Goal: Task Accomplishment & Management: Manage account settings

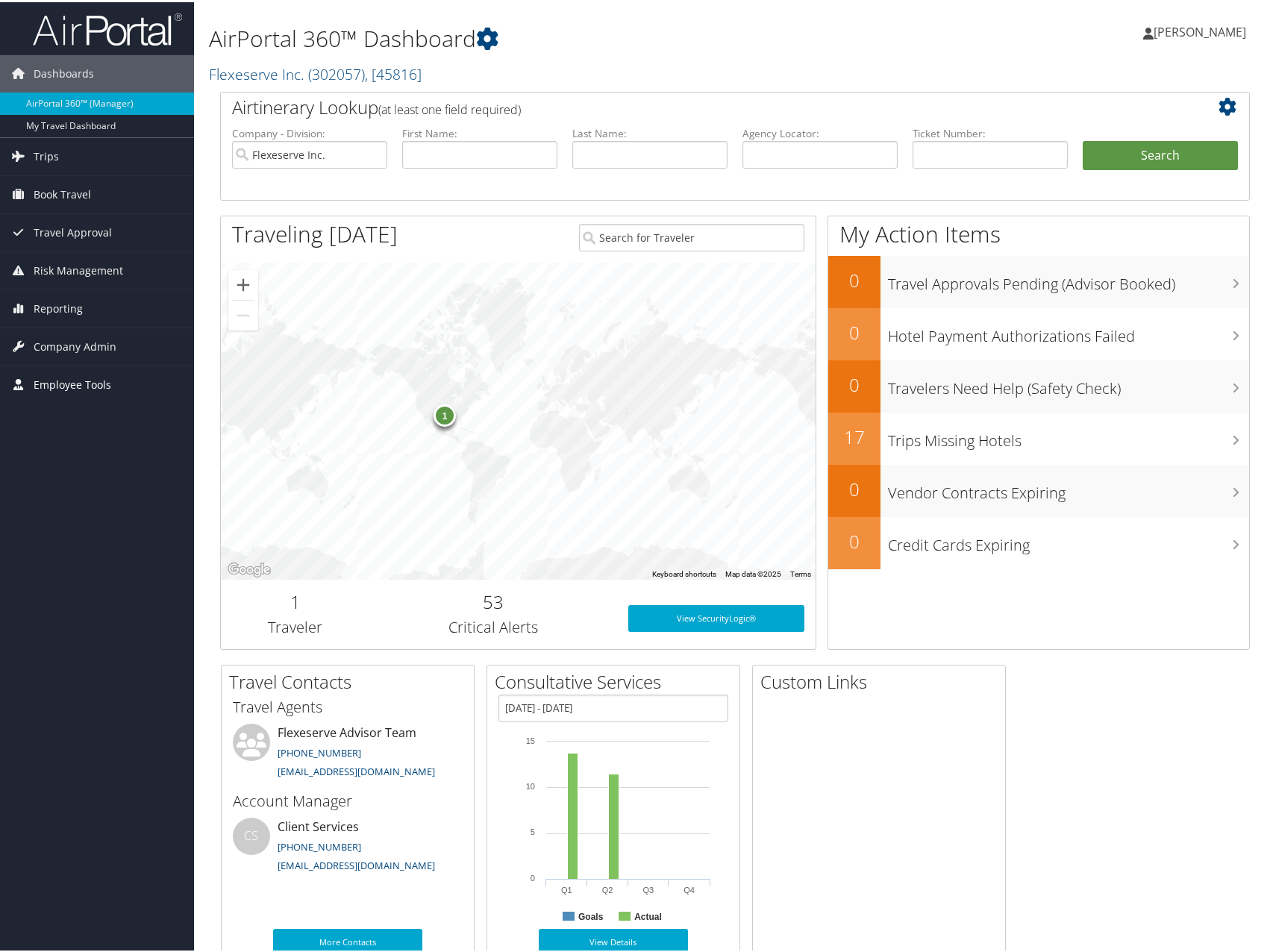
click at [74, 382] on span "Employee Tools" at bounding box center [73, 382] width 78 height 37
click at [74, 326] on span "Company Admin" at bounding box center [75, 344] width 83 height 37
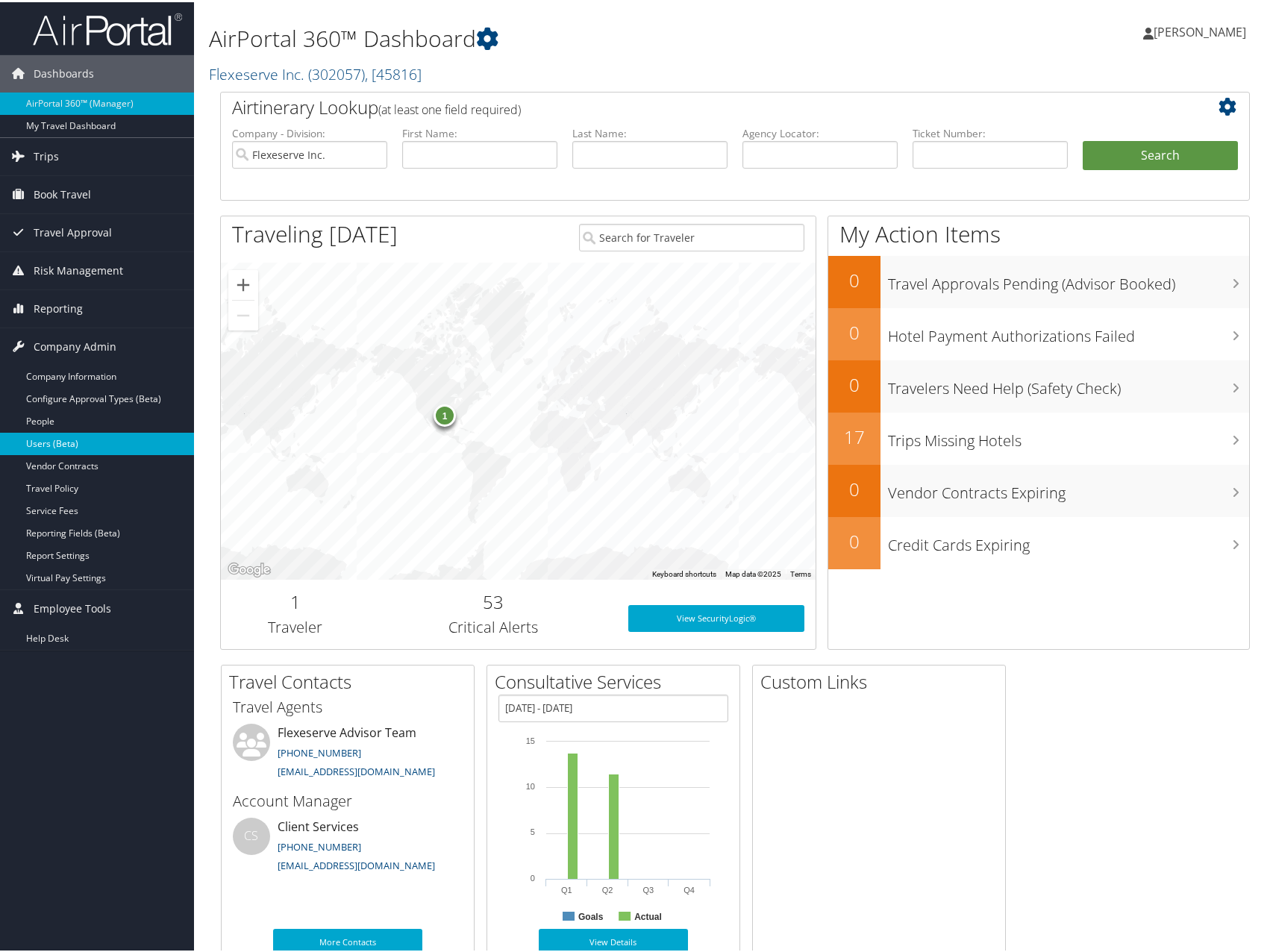
click at [57, 438] on link "Users (Beta)" at bounding box center [97, 442] width 194 height 22
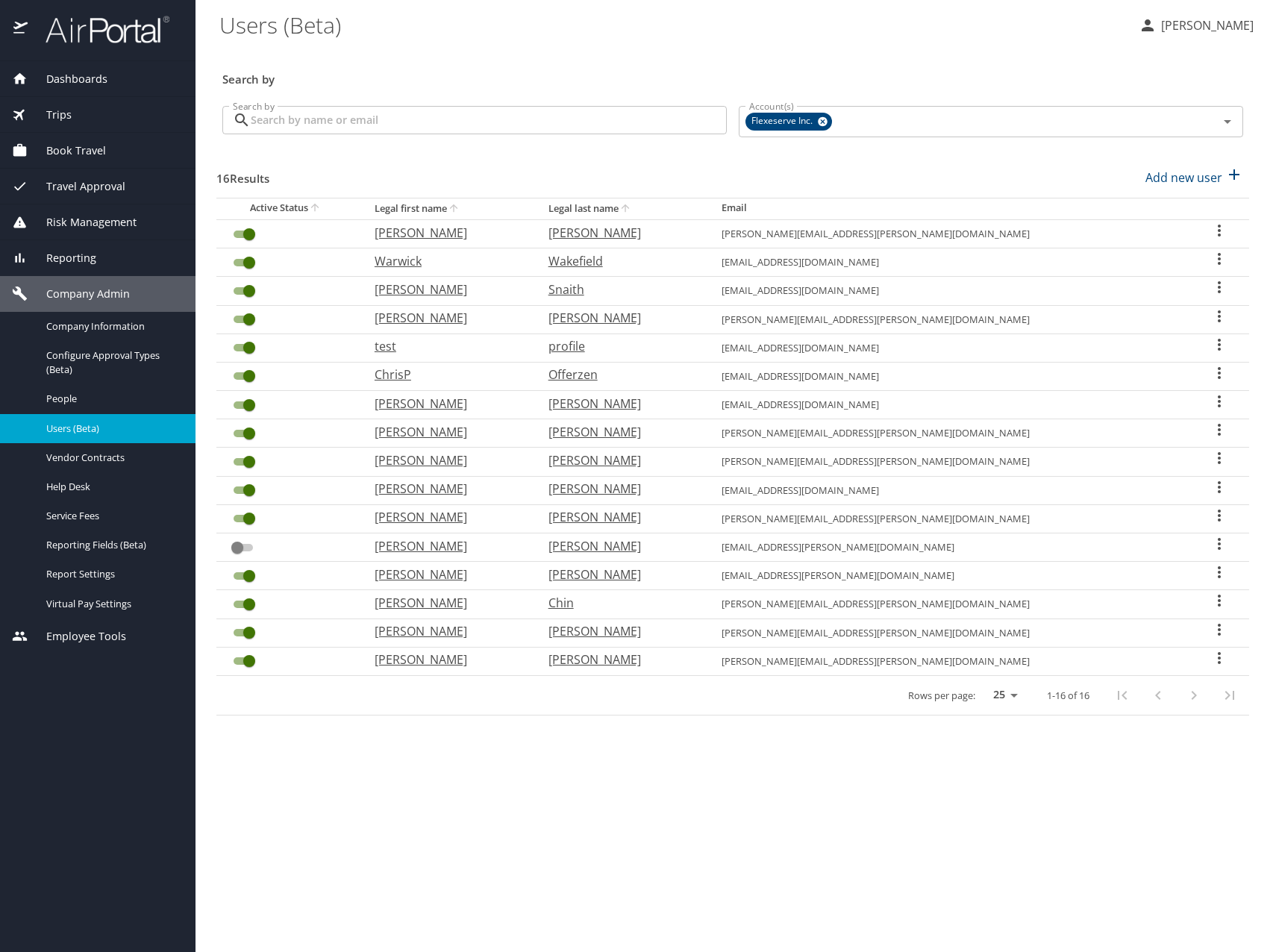
click at [435, 431] on p "Jamie" at bounding box center [446, 431] width 144 height 18
select select "US"
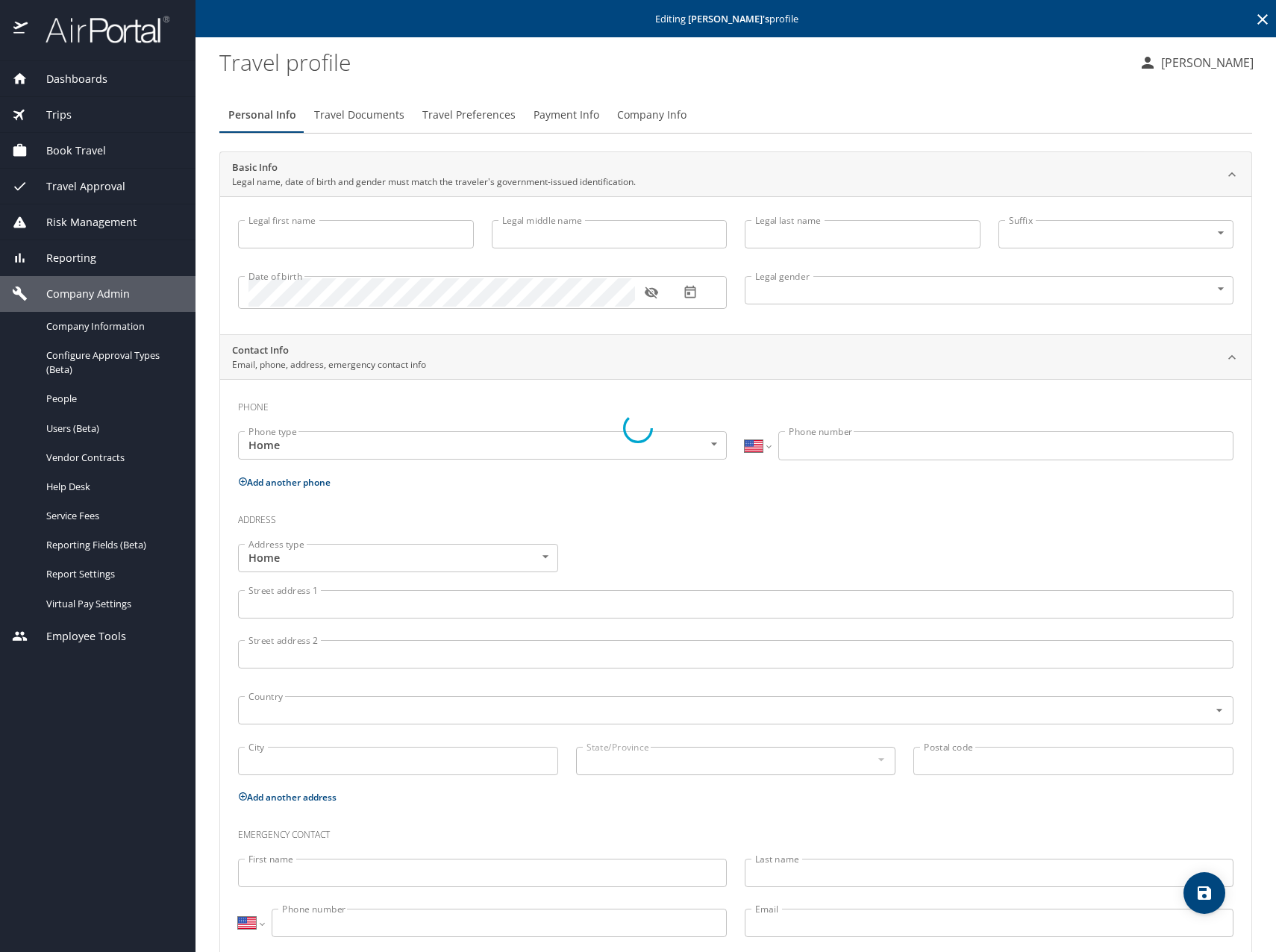
type input "Jamie"
type input "Joyce"
type input "Male"
type input "Sarah"
type input "Joyce"
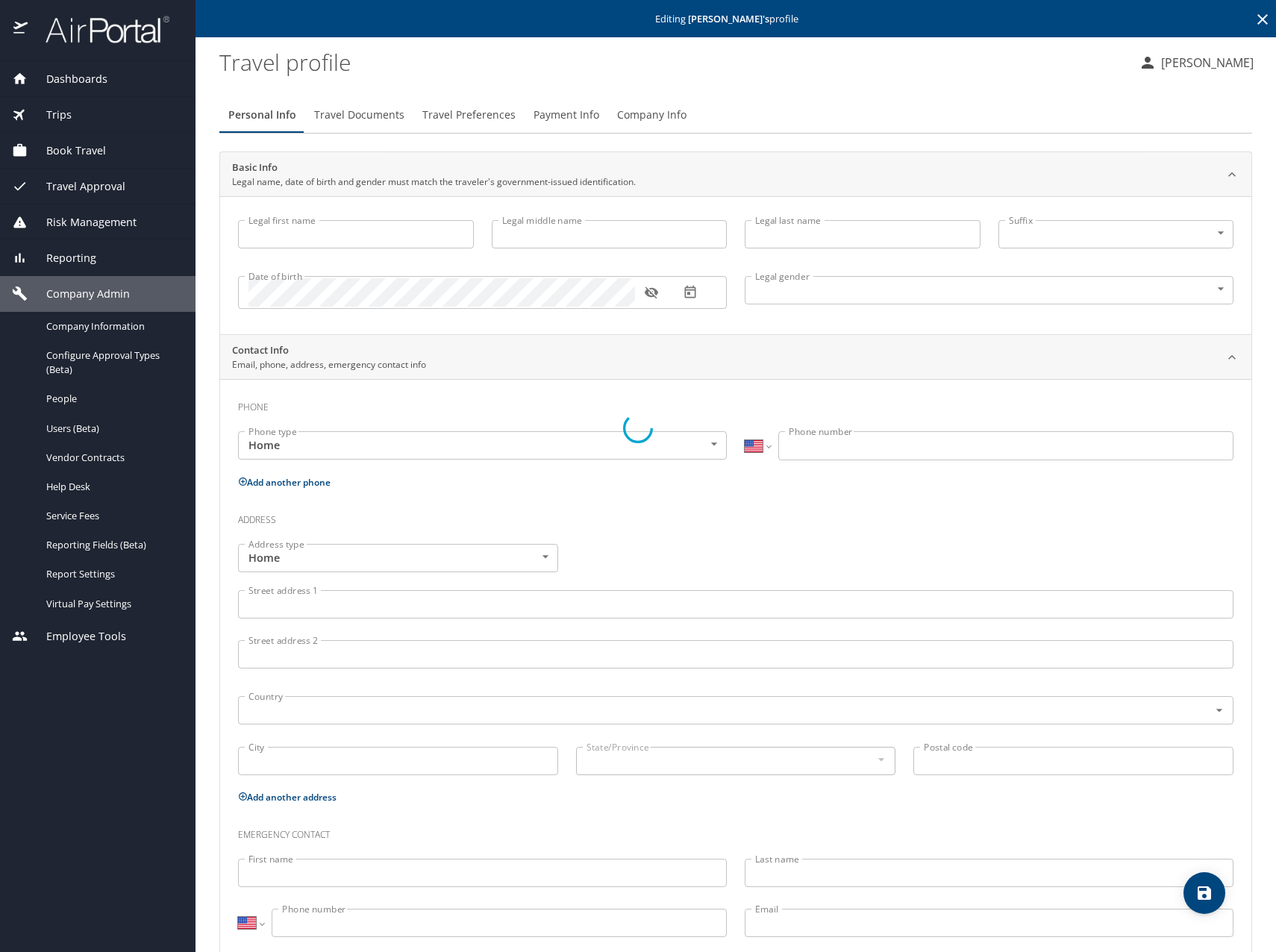
select select "GB"
type input "07850 562053"
type input "lulabellejoyce@me.com"
select select "GB"
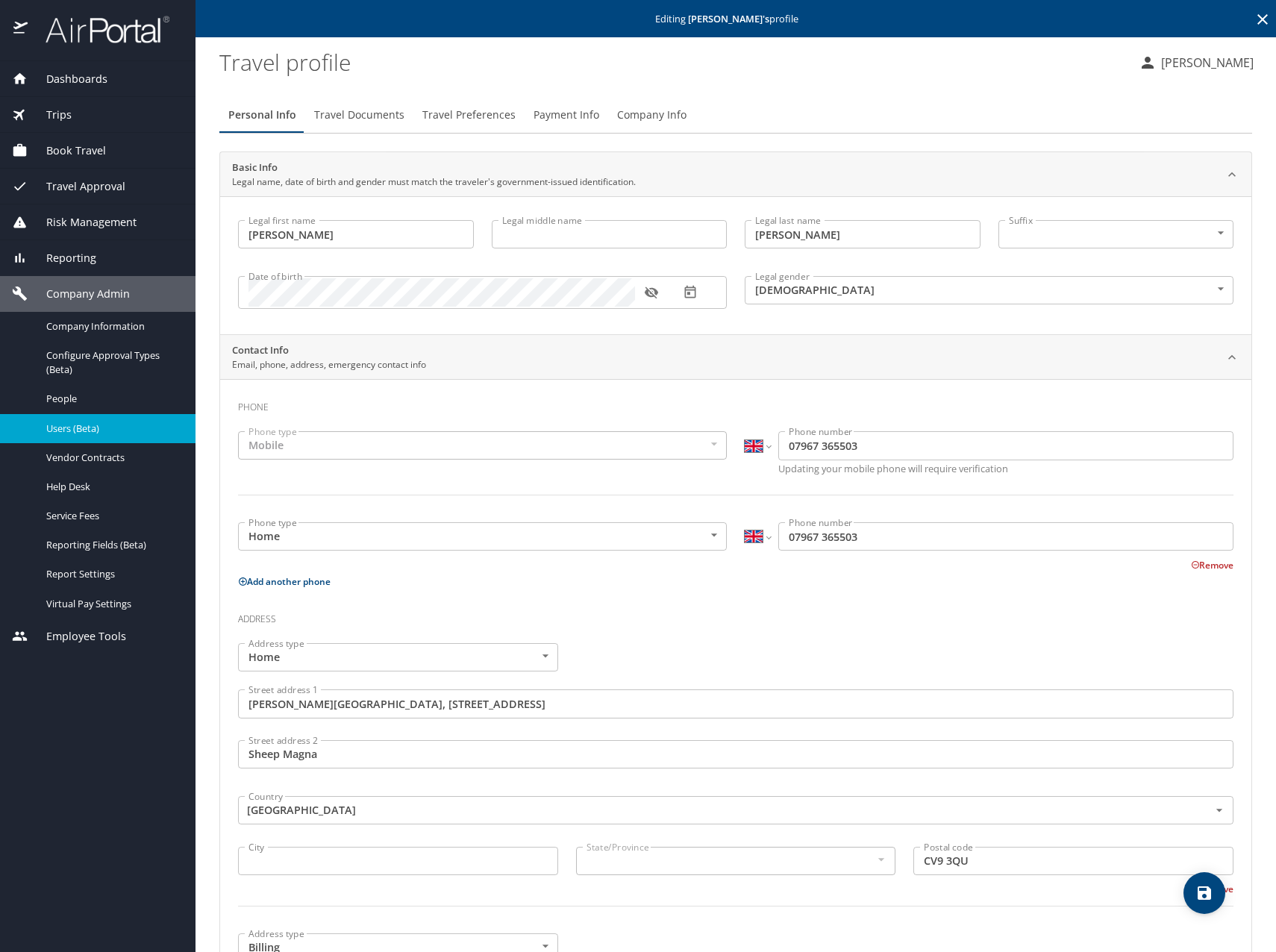
click at [79, 425] on span "Users (Beta)" at bounding box center [112, 428] width 131 height 14
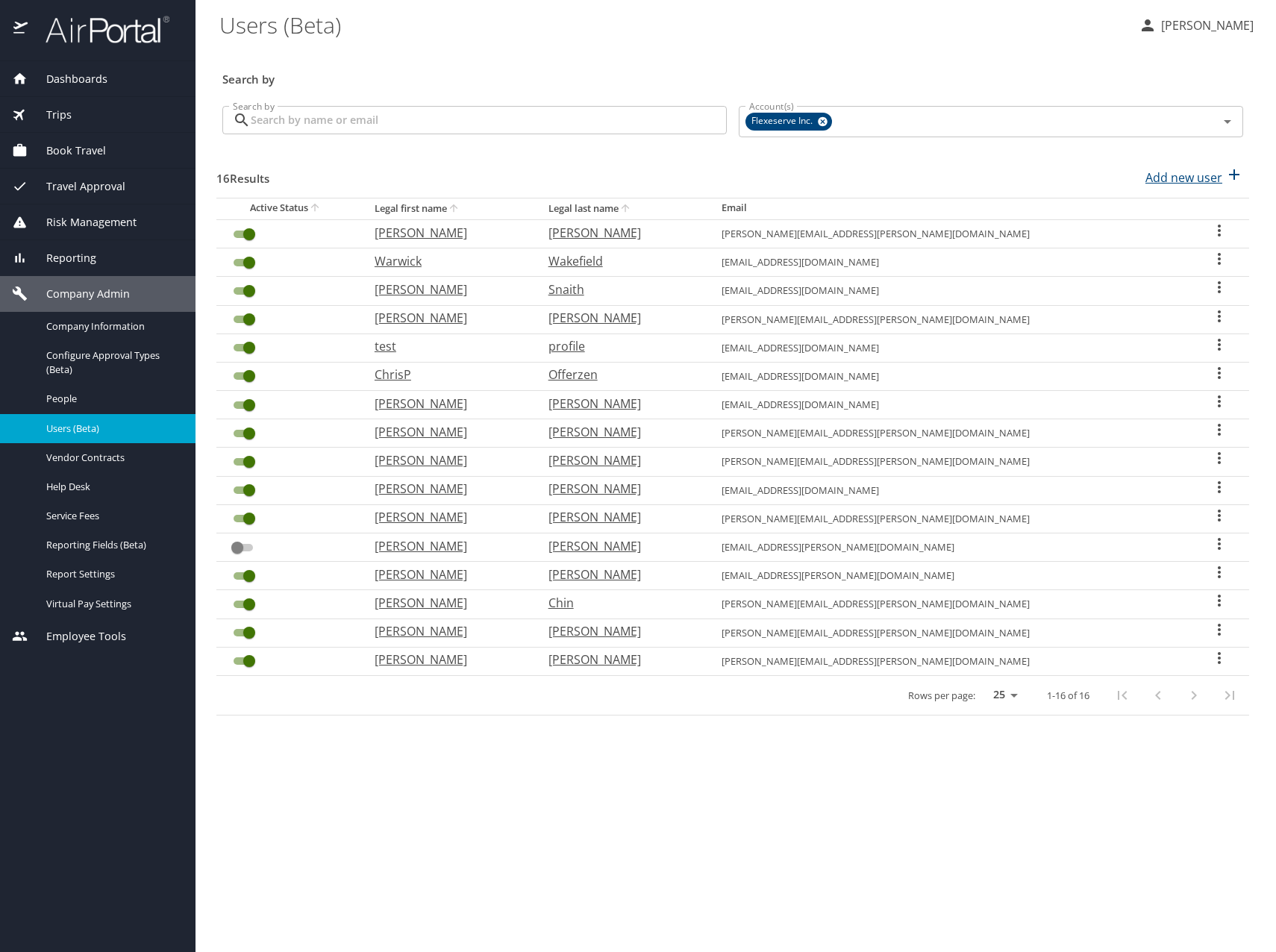
click at [1204, 176] on p "Add new user" at bounding box center [1183, 177] width 77 height 18
select select "US"
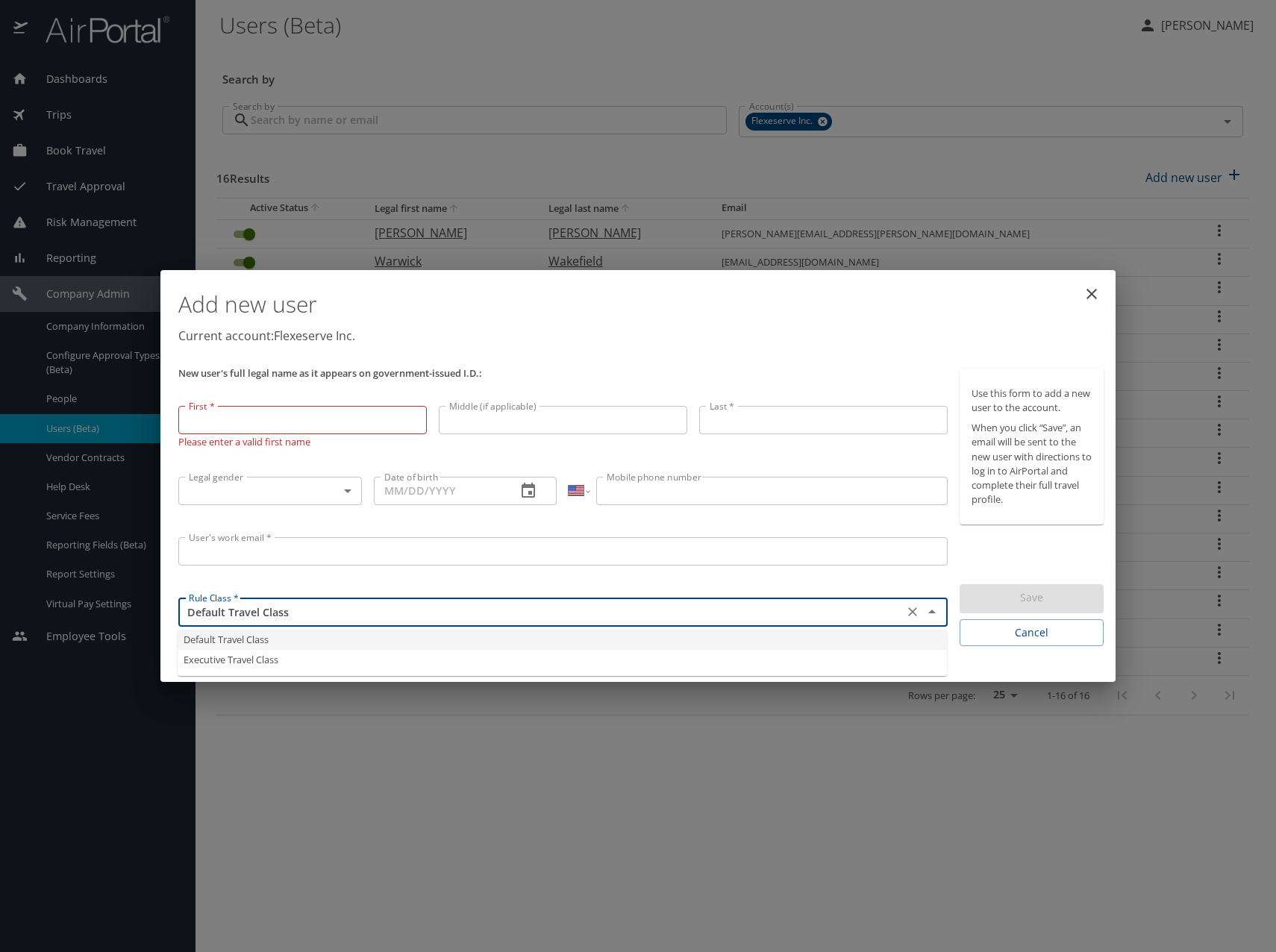
click at [728, 616] on input "Default Travel Class" at bounding box center [541, 611] width 716 height 19
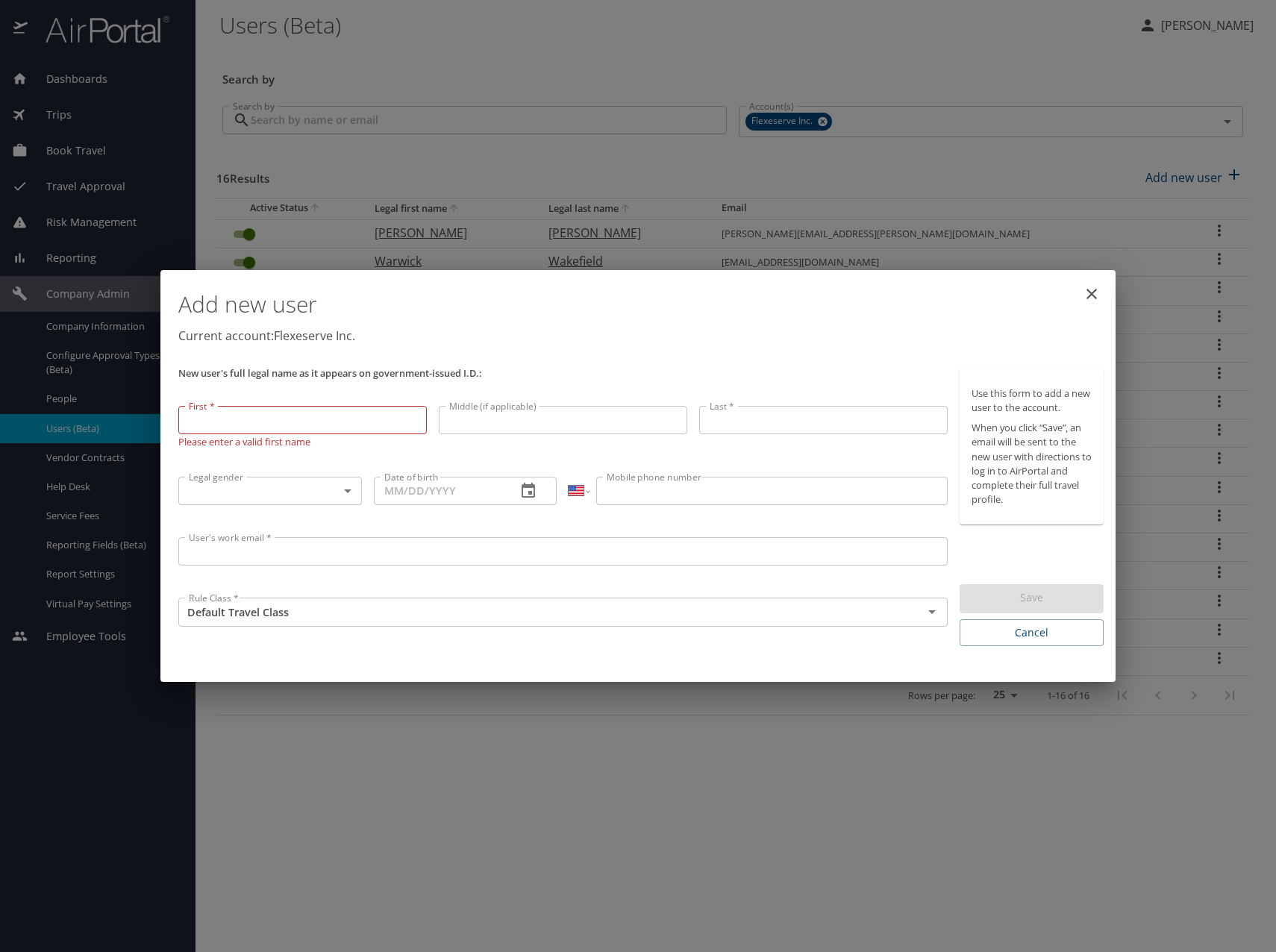
click at [1033, 668] on div "Add new user Current account: Flexeserve Inc. New user's full legal name as it …" at bounding box center [638, 476] width 955 height 412
click at [345, 420] on input "First *" at bounding box center [302, 419] width 248 height 29
type input "Rachel"
type input "Miss"
type input "Chin"
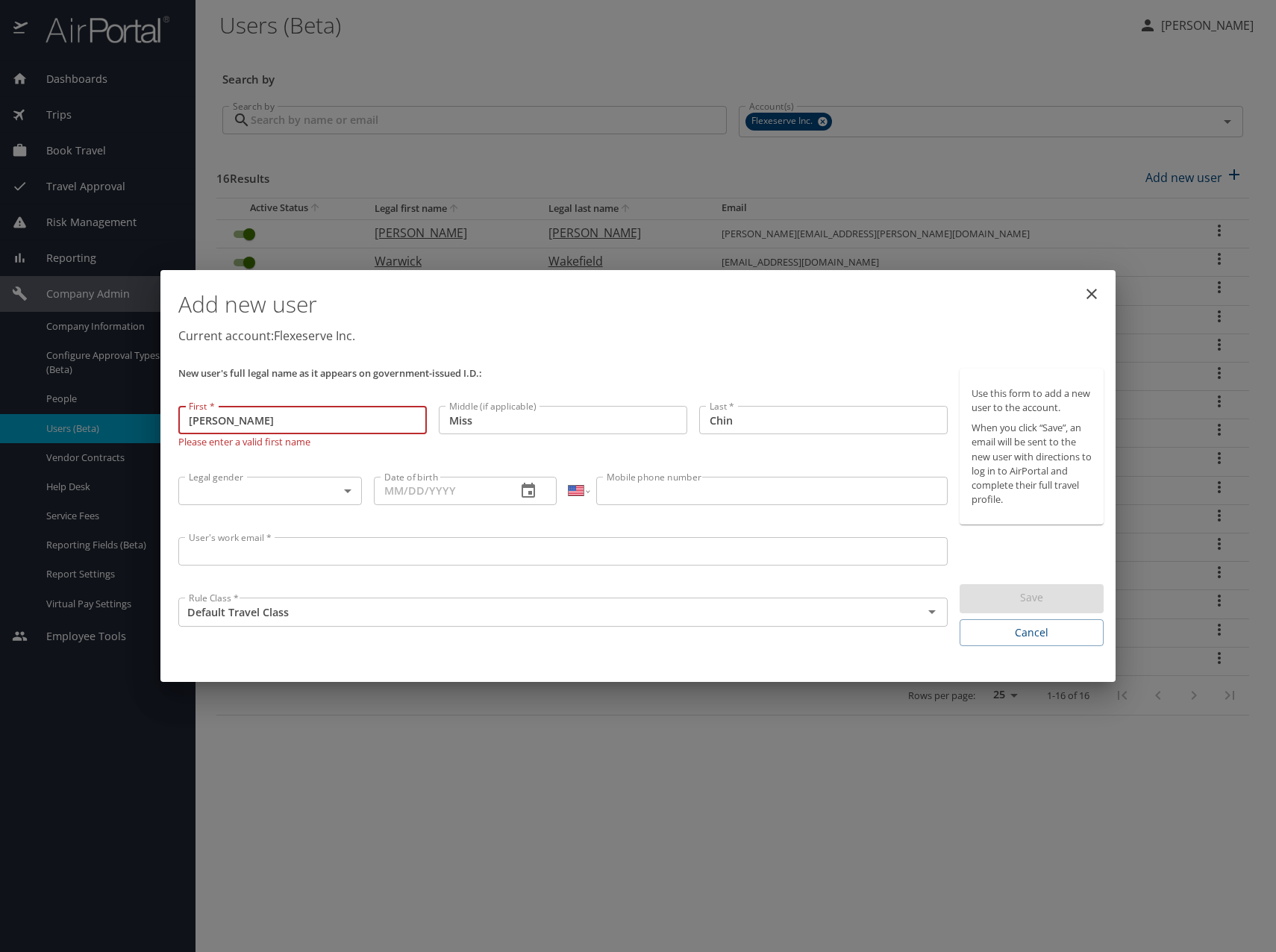
type input "04/03/1999"
type input "(512) 965-8968"
type input "rachel.chin@flexeserve.com"
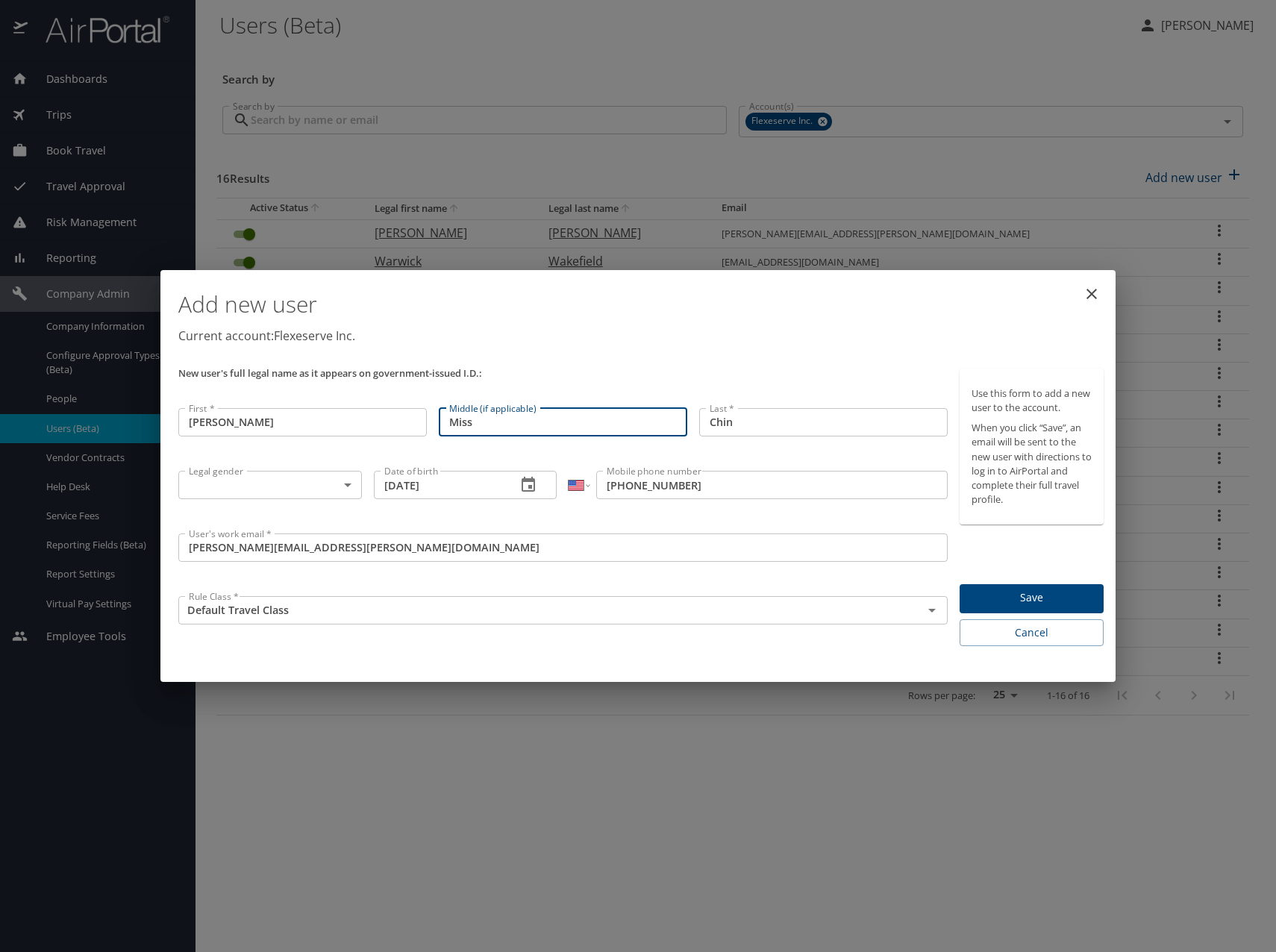
drag, startPoint x: 496, startPoint y: 420, endPoint x: 425, endPoint y: 421, distance: 71.0
click at [425, 421] on div "New user's full legal name as it appears on government-issued I.D.: First * Rac…" at bounding box center [562, 508] width 781 height 291
click at [291, 486] on body "Dashboards AirPortal 360™ Manager My Travel Dashboard Trips Airtinerary® Lookup…" at bounding box center [638, 476] width 1276 height 952
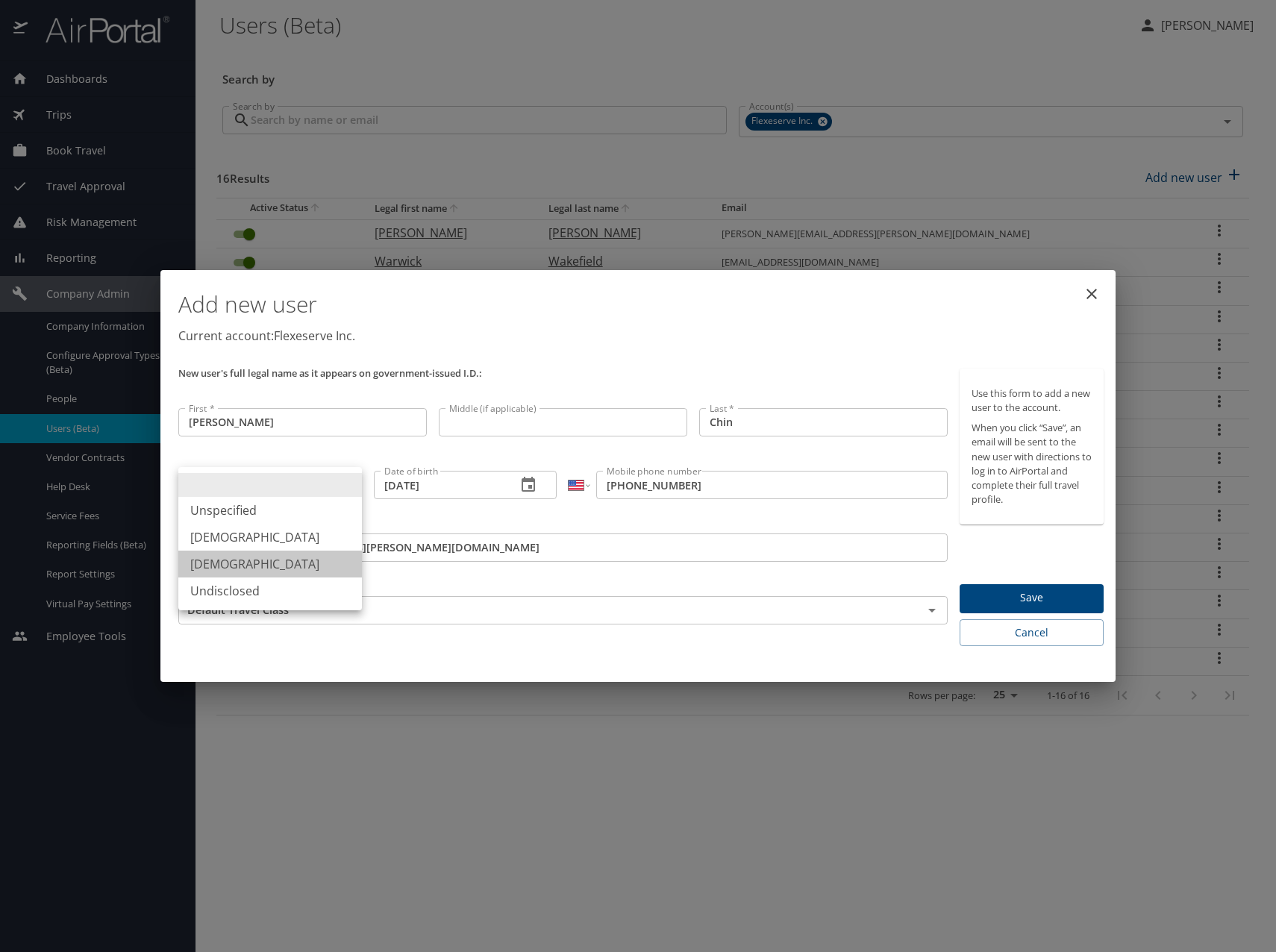
click at [268, 561] on li "Female" at bounding box center [270, 564] width 183 height 27
type input "Female"
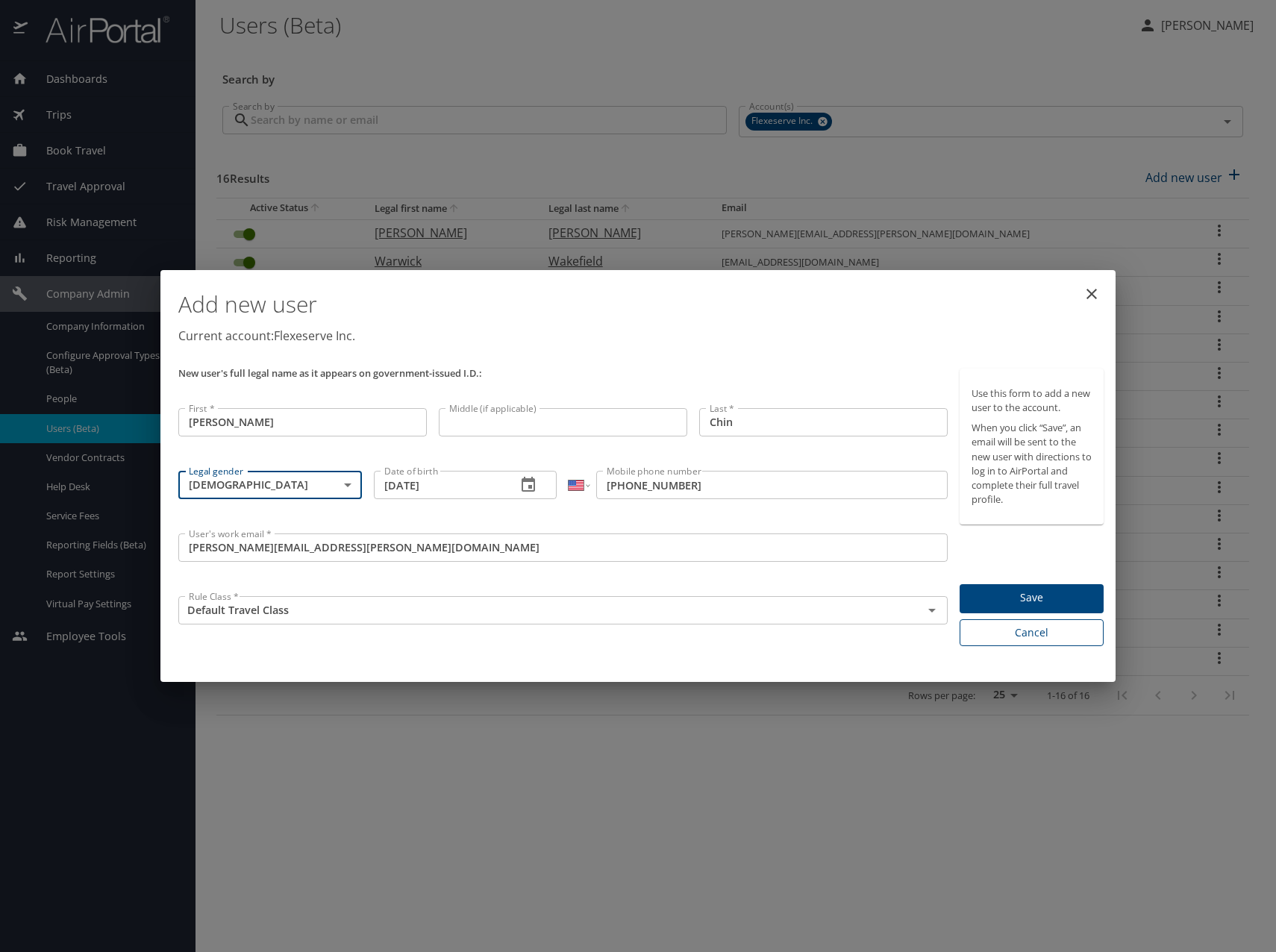
click at [1051, 632] on span "Cancel" at bounding box center [1031, 633] width 120 height 19
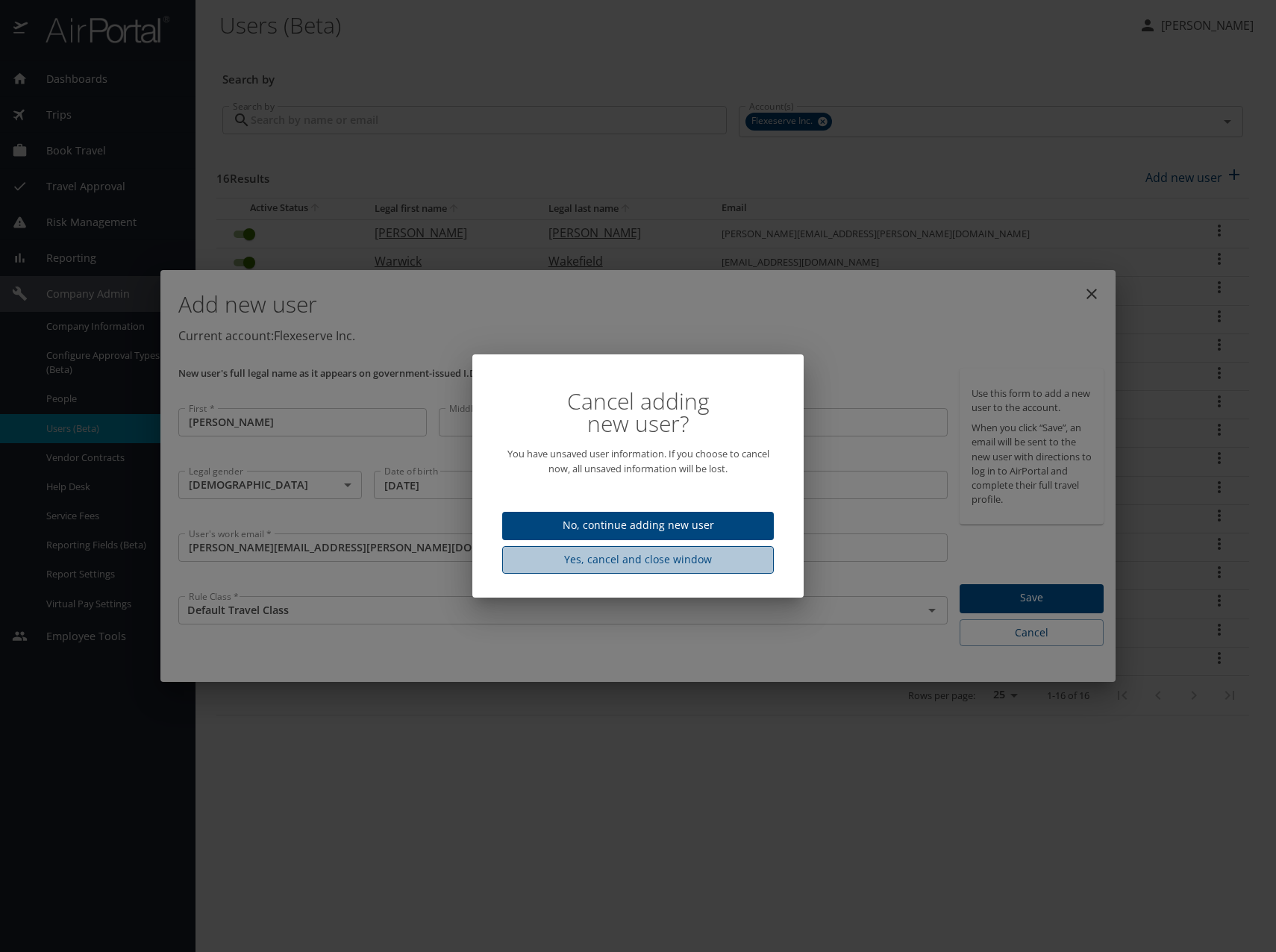
click at [705, 559] on span "Yes, cancel and close window" at bounding box center [638, 560] width 247 height 19
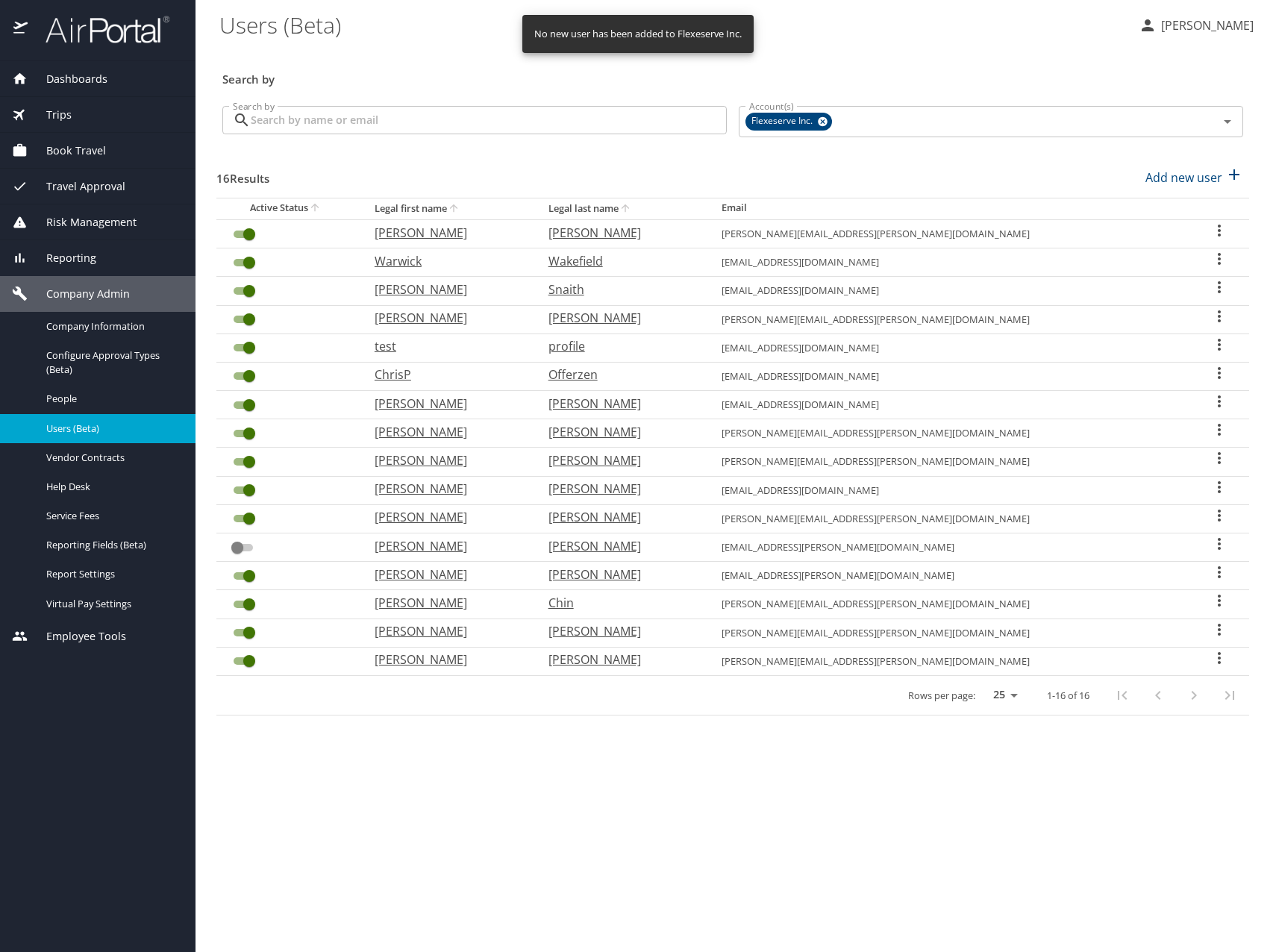
click at [101, 150] on span "Book Travel" at bounding box center [67, 150] width 79 height 16
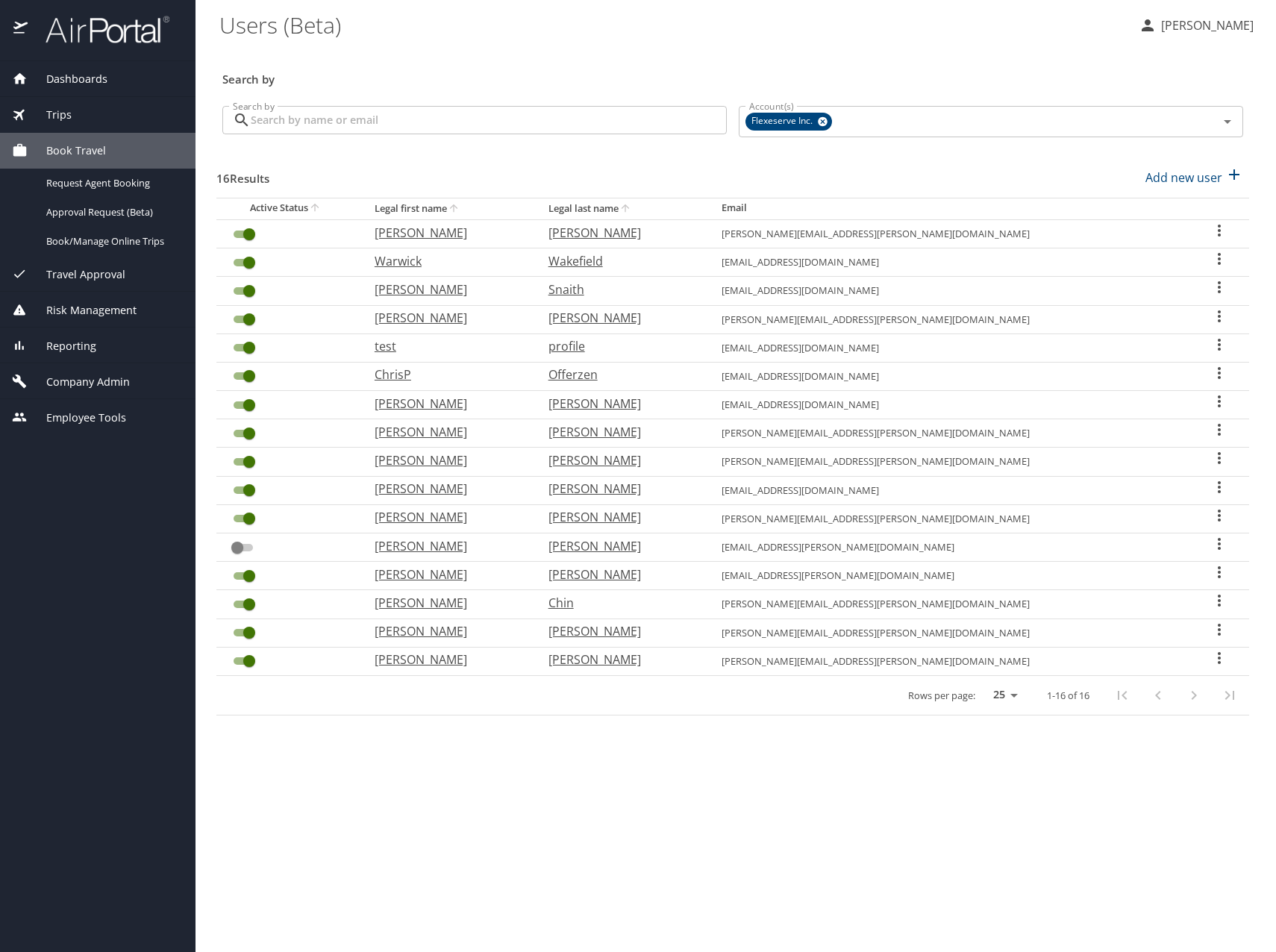
click at [106, 113] on div "Trips" at bounding box center [98, 114] width 171 height 16
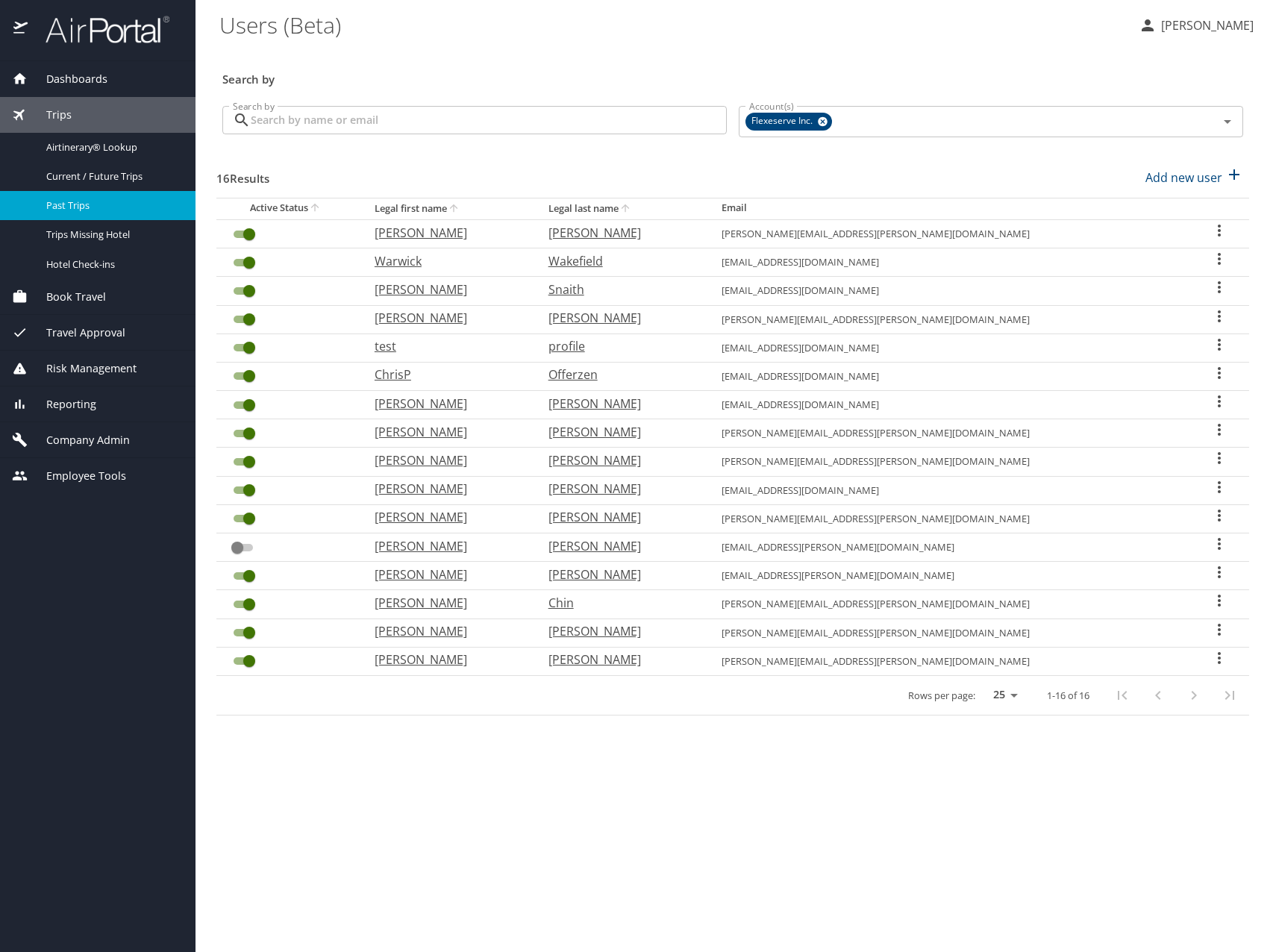
click at [101, 201] on span "Past Trips" at bounding box center [112, 205] width 131 height 14
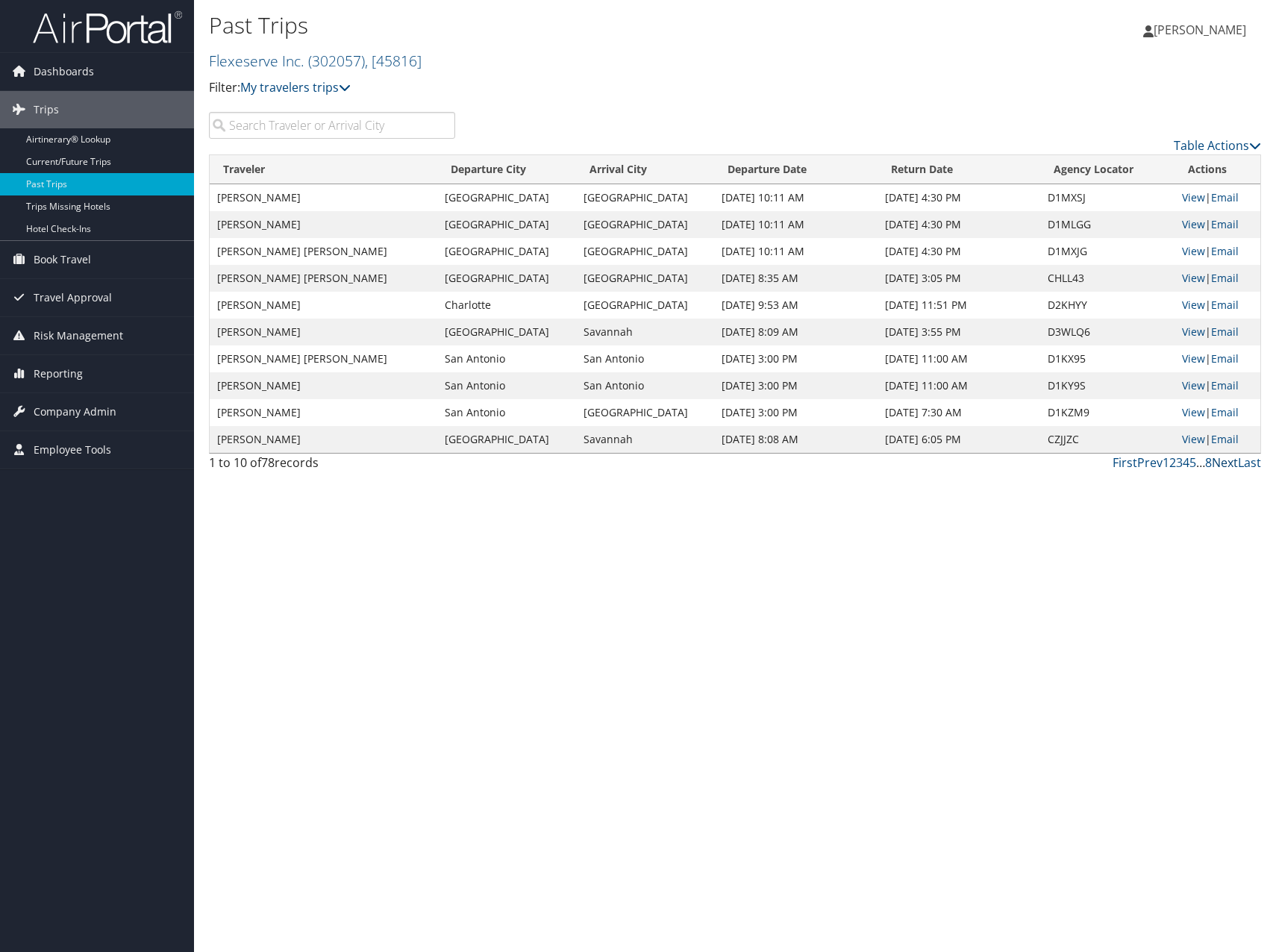
click at [1223, 466] on link "Next" at bounding box center [1225, 462] width 26 height 16
click at [355, 127] on input "search" at bounding box center [331, 125] width 247 height 27
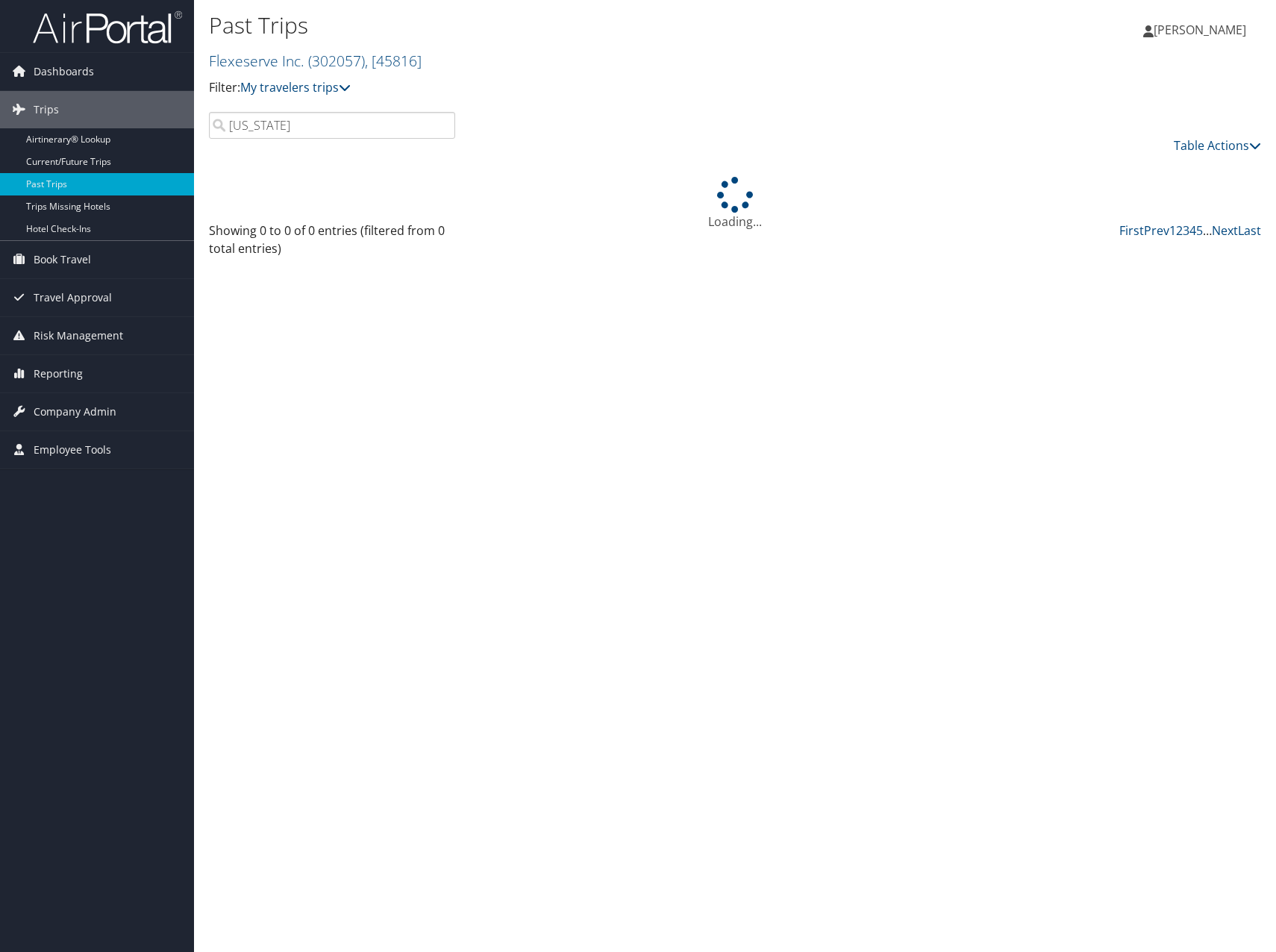
type input "Oklahoma"
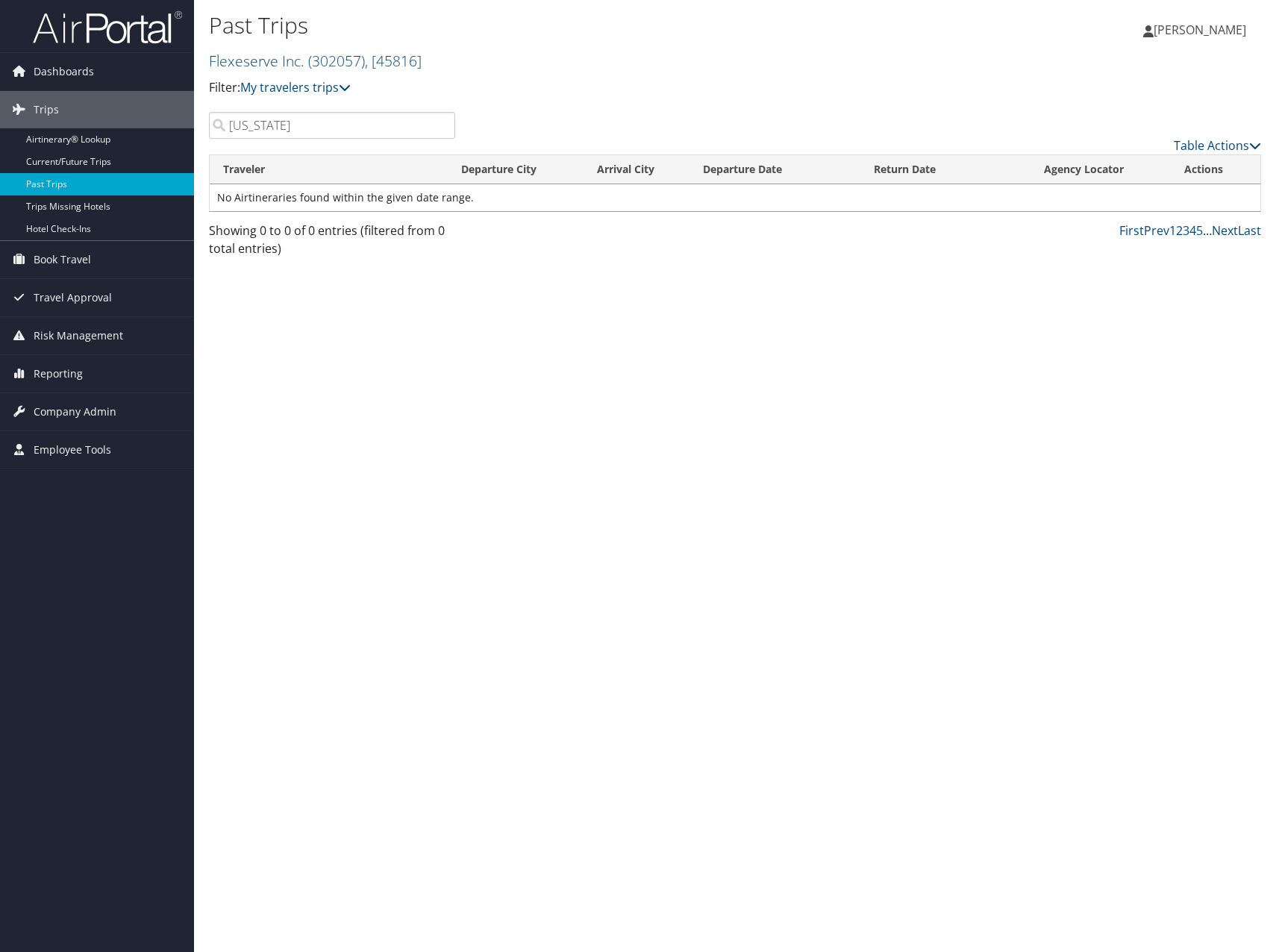
click at [443, 125] on input "Oklahoma" at bounding box center [331, 125] width 247 height 27
type input "broken bow"
click at [442, 122] on input "broken bow" at bounding box center [331, 125] width 247 height 27
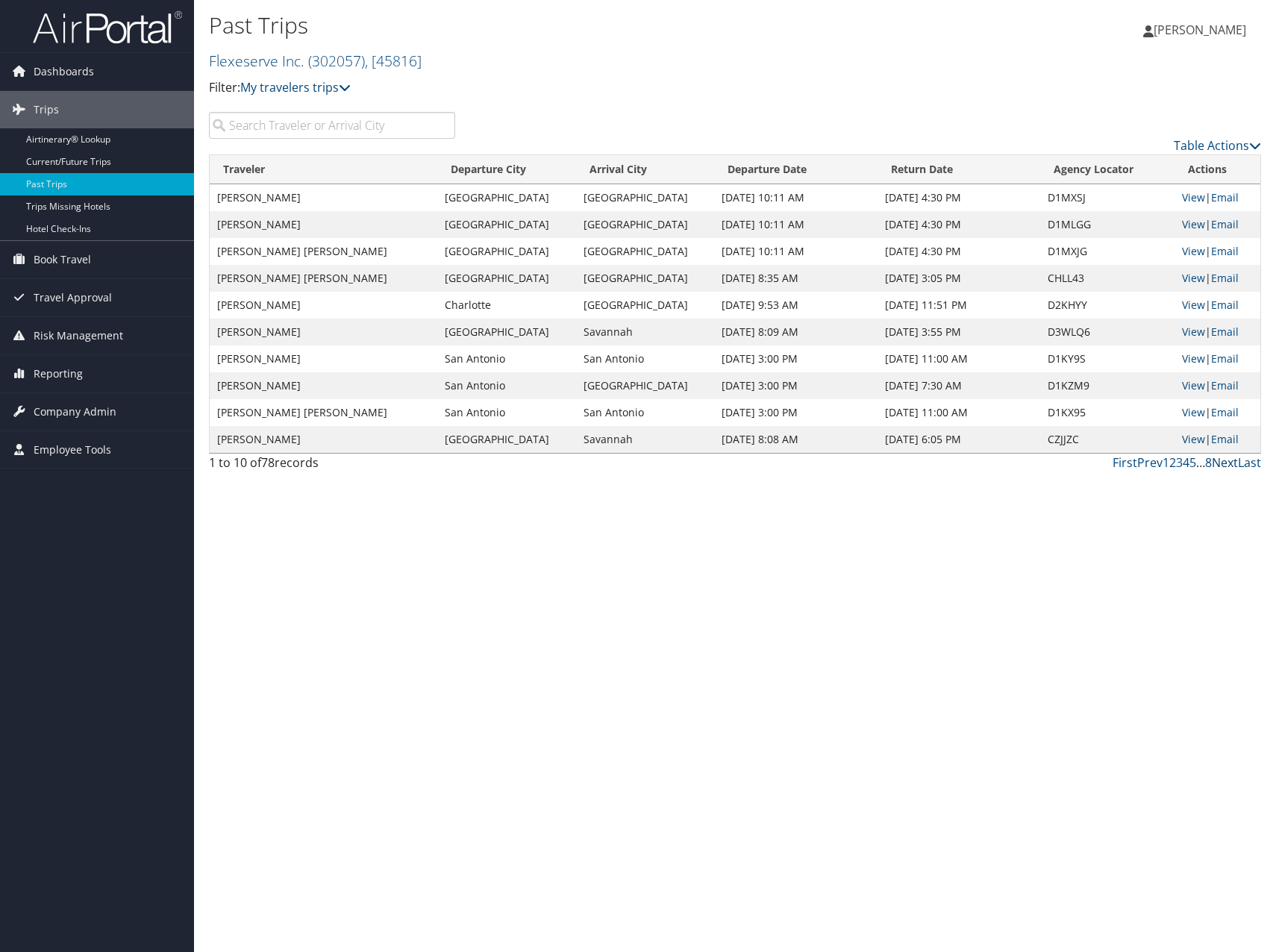
click at [1215, 461] on link "Next" at bounding box center [1225, 462] width 26 height 16
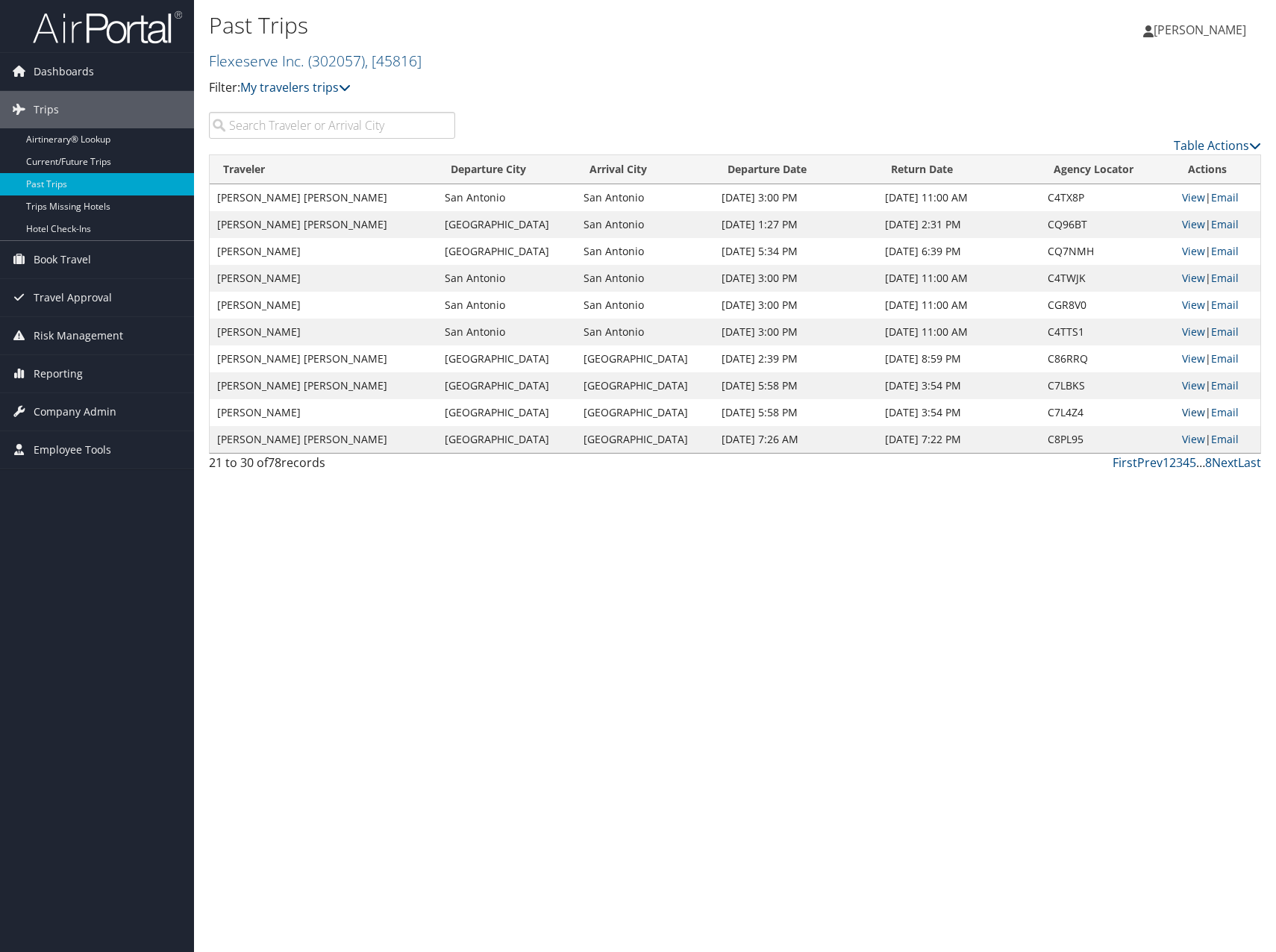
click at [1193, 412] on link "View" at bounding box center [1193, 412] width 23 height 14
click at [1230, 462] on link "Next" at bounding box center [1225, 462] width 26 height 16
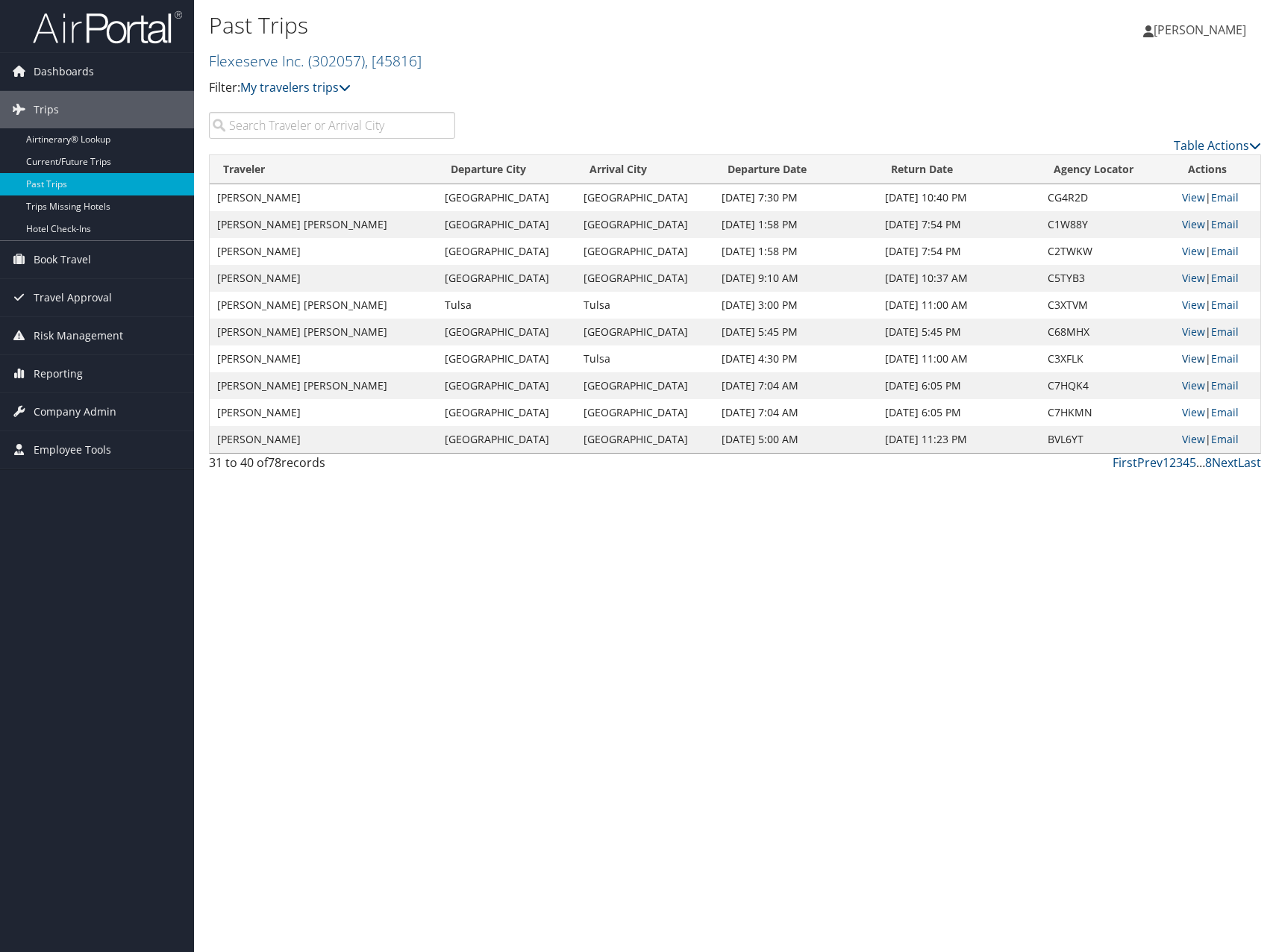
click at [1190, 361] on link "View" at bounding box center [1193, 358] width 23 height 14
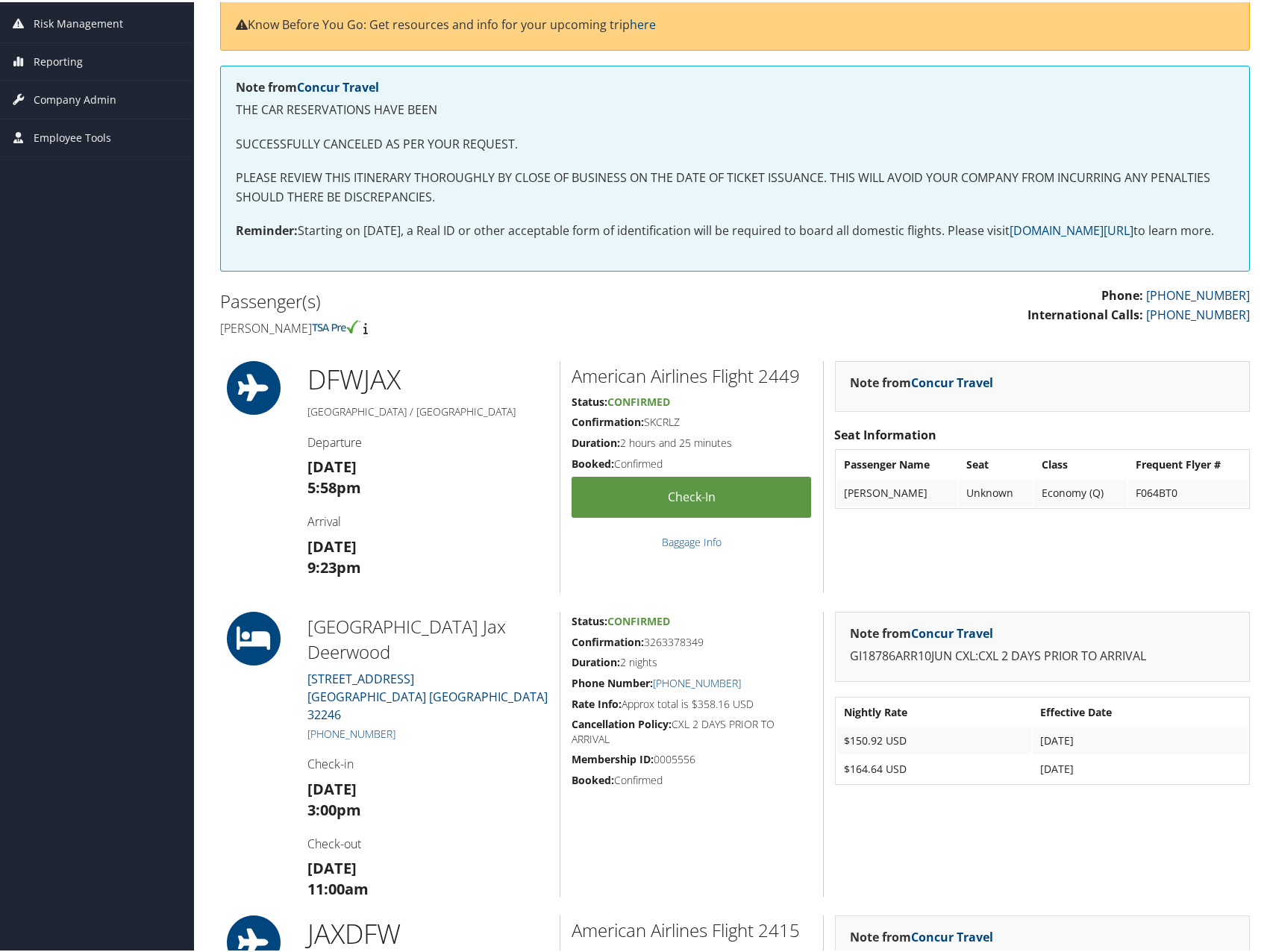
scroll to position [224, 0]
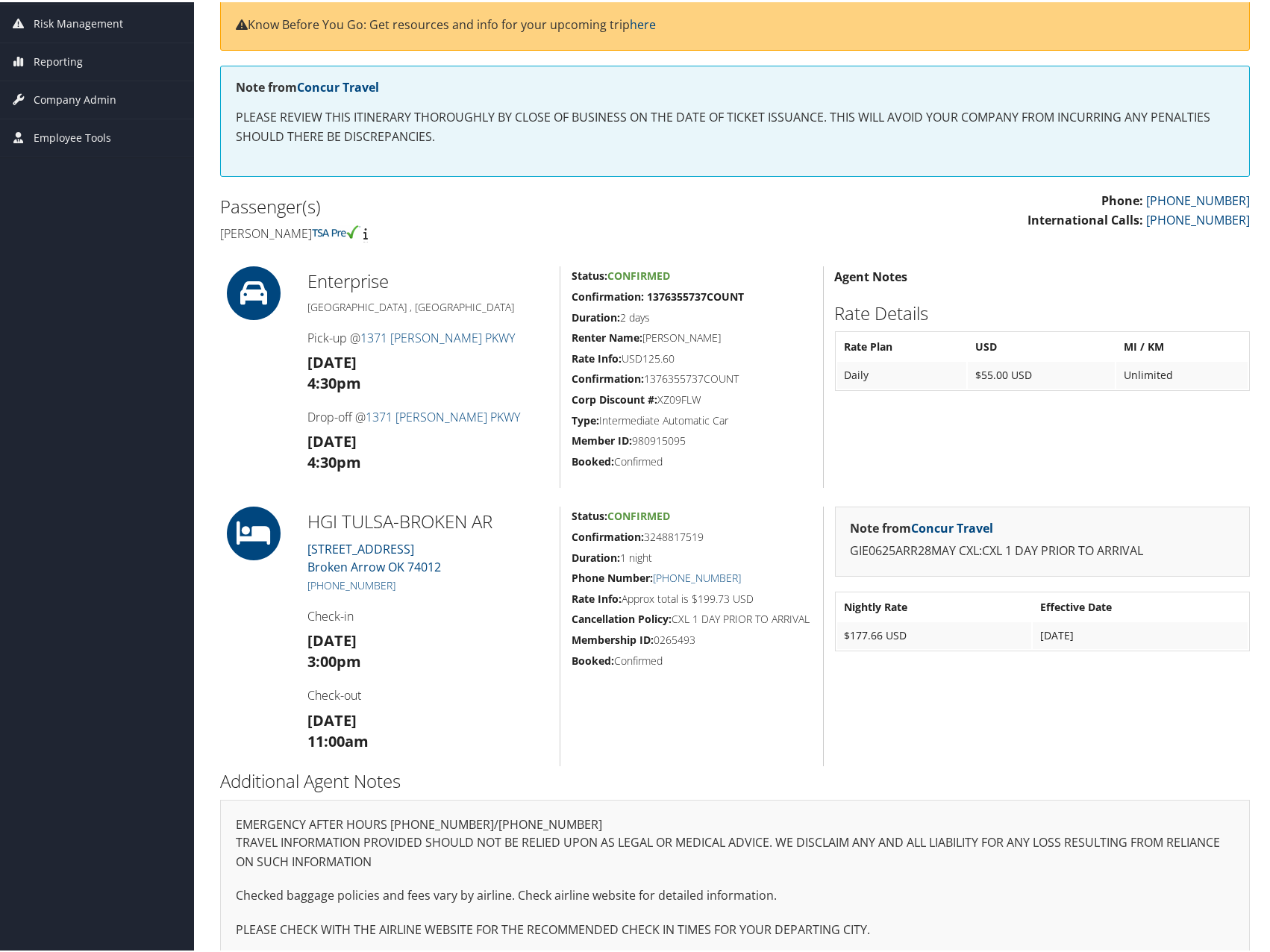
scroll to position [218, 0]
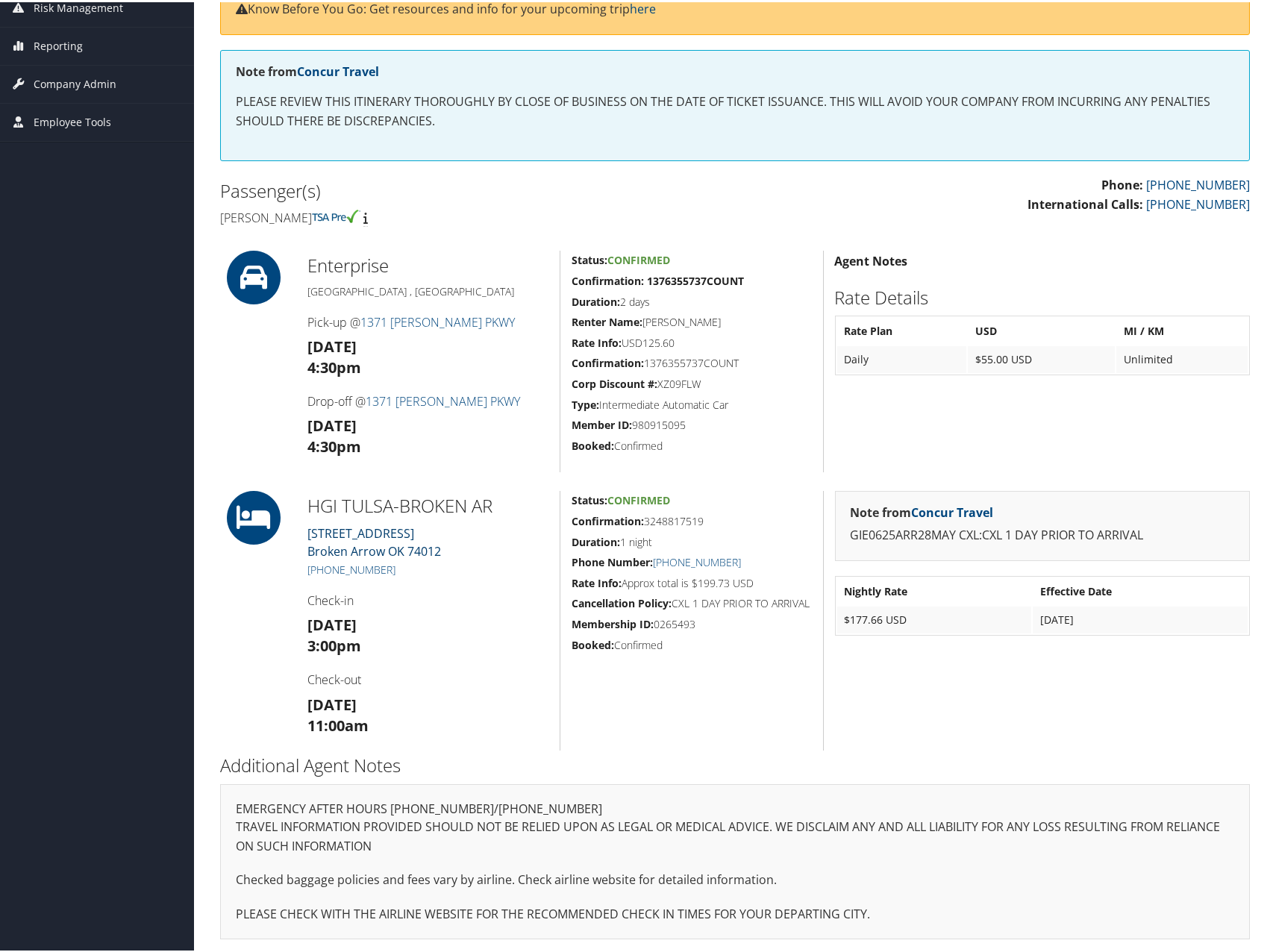
click at [372, 534] on link "[STREET_ADDRESS]" at bounding box center [374, 540] width 133 height 35
drag, startPoint x: 369, startPoint y: 532, endPoint x: 277, endPoint y: 578, distance: 102.9
click at [277, 578] on div at bounding box center [252, 618] width 87 height 259
click at [397, 542] on link "[STREET_ADDRESS]" at bounding box center [374, 540] width 133 height 35
